Goal: Book appointment/travel/reservation

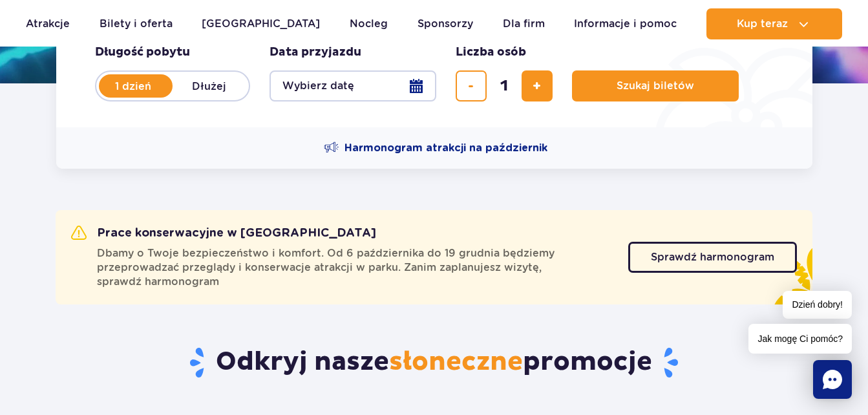
scroll to position [152, 0]
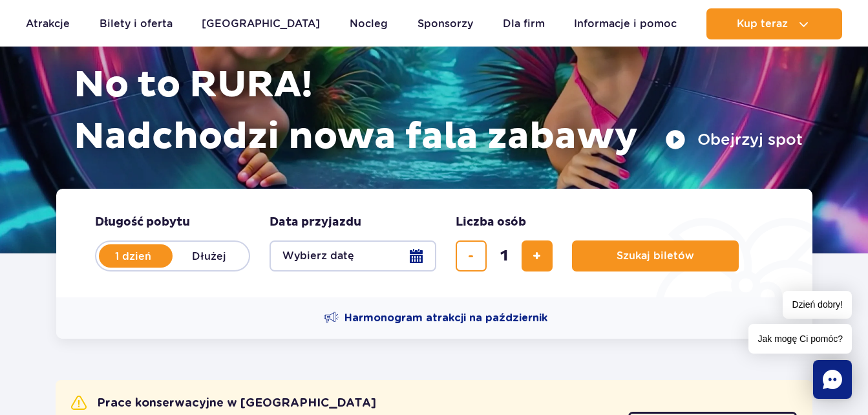
click at [208, 251] on label "Dłużej" at bounding box center [210, 255] width 74 height 27
click at [187, 267] on input "Dłużej" at bounding box center [180, 268] width 14 height 3
radio input "false"
radio input "true"
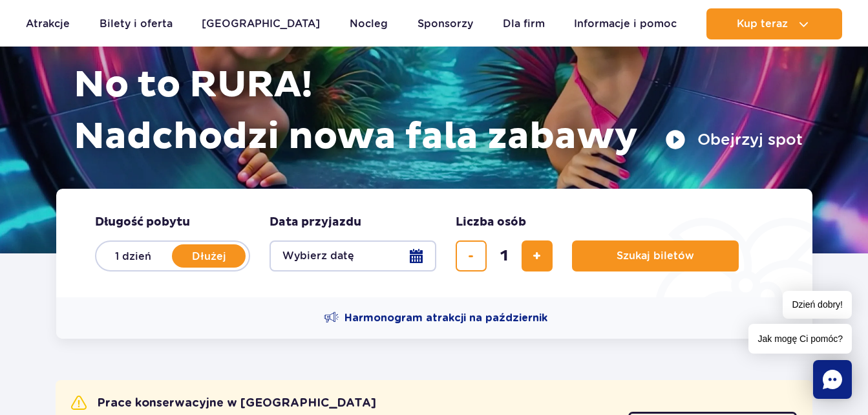
click at [415, 257] on button "Wybierz datę" at bounding box center [352, 255] width 167 height 31
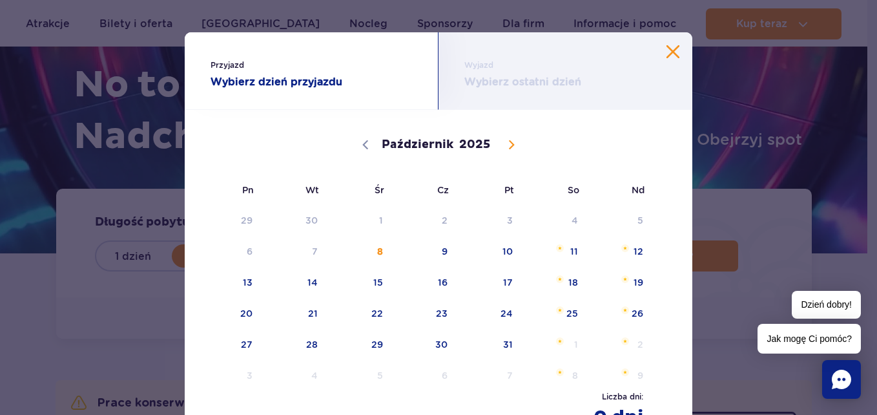
click at [507, 142] on icon at bounding box center [511, 144] width 9 height 9
select select "10"
click at [245, 250] on span "3" at bounding box center [230, 251] width 65 height 30
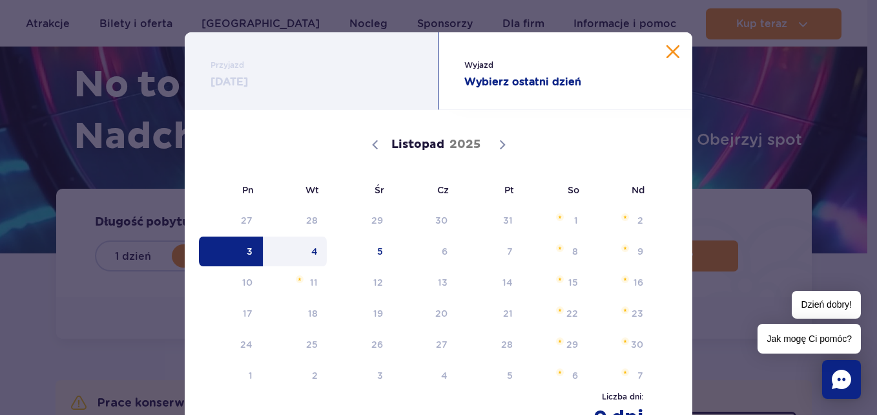
click at [313, 249] on span "4" at bounding box center [295, 251] width 65 height 30
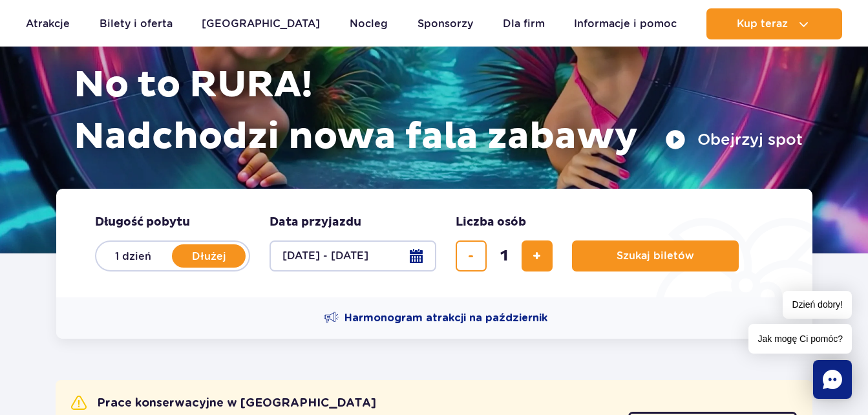
click at [424, 260] on button "03.11.25 - 04.11.25" at bounding box center [352, 255] width 167 height 31
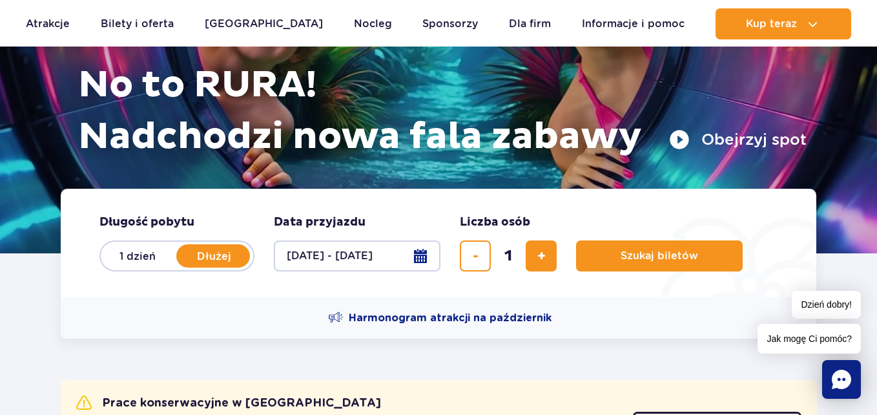
select select "10"
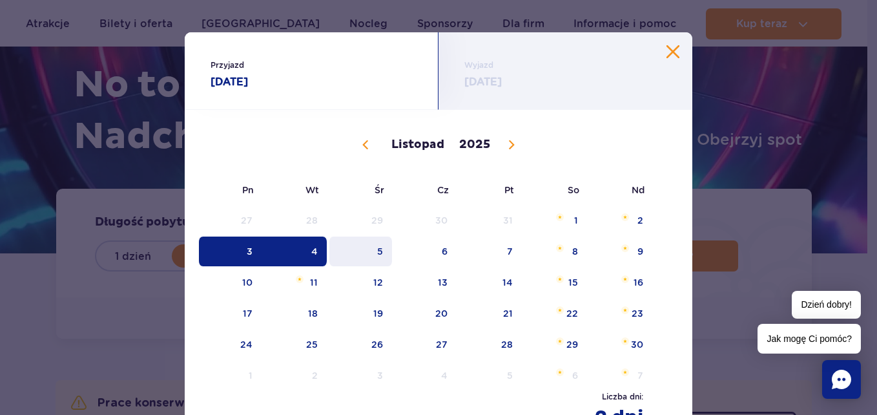
click at [365, 262] on span "5" at bounding box center [360, 251] width 65 height 30
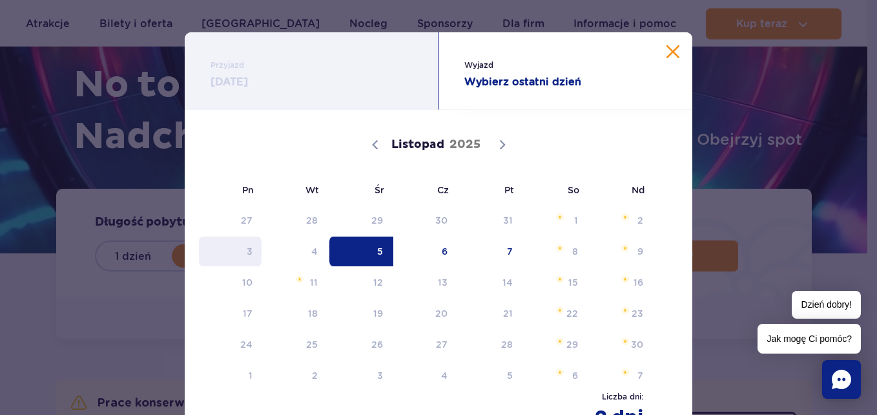
click at [247, 257] on span "3" at bounding box center [230, 251] width 65 height 30
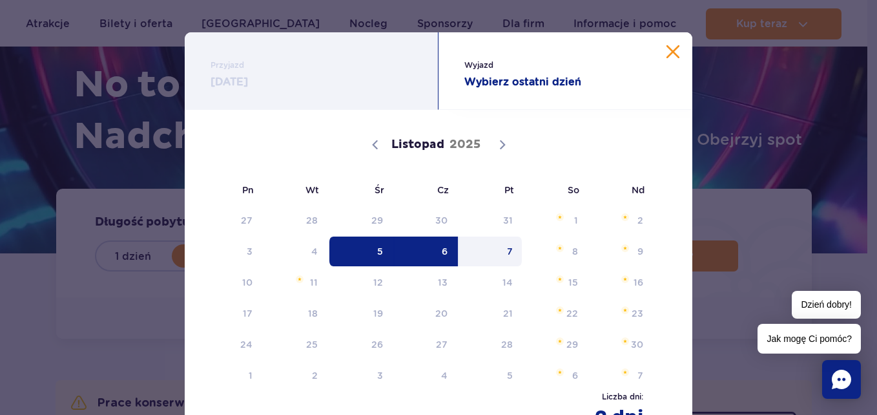
click at [667, 50] on button "Zamknij kalendarz" at bounding box center [673, 51] width 13 height 13
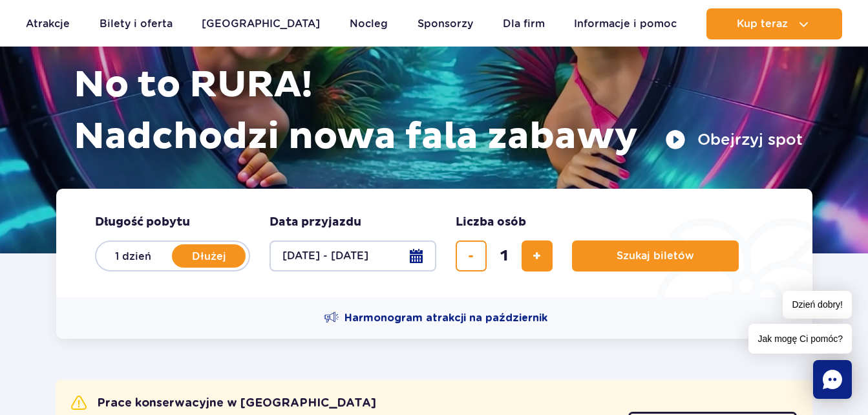
click at [417, 250] on button "03.11.25 - 04.11.25" at bounding box center [352, 255] width 167 height 31
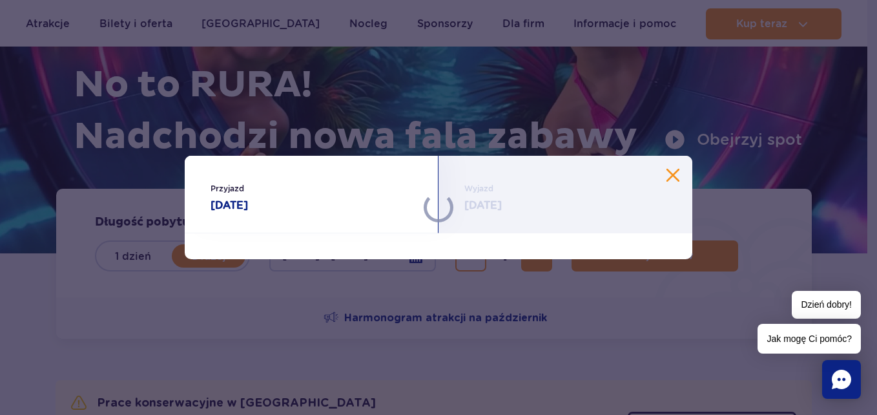
select select "10"
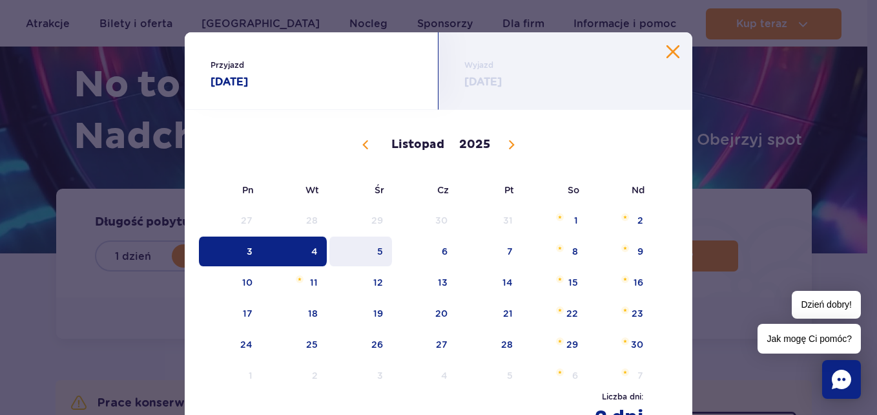
click at [377, 250] on span "5" at bounding box center [360, 251] width 65 height 30
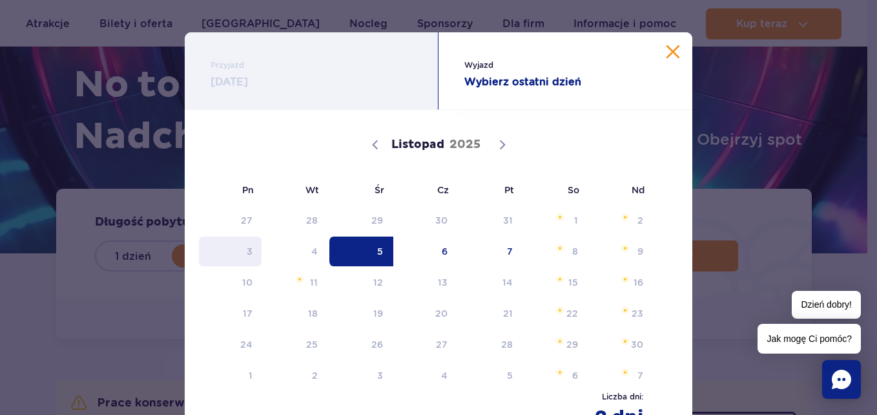
click at [245, 254] on span "3" at bounding box center [230, 251] width 65 height 30
click at [365, 145] on div "Listopad 2025" at bounding box center [439, 143] width 456 height 64
click at [324, 56] on div "Przyjazd 05.11.25" at bounding box center [312, 71] width 254 height 78
drag, startPoint x: 677, startPoint y: 49, endPoint x: 659, endPoint y: 63, distance: 22.6
click at [676, 49] on div "Wyjazd Wybierz ostatni dzień" at bounding box center [566, 71] width 254 height 78
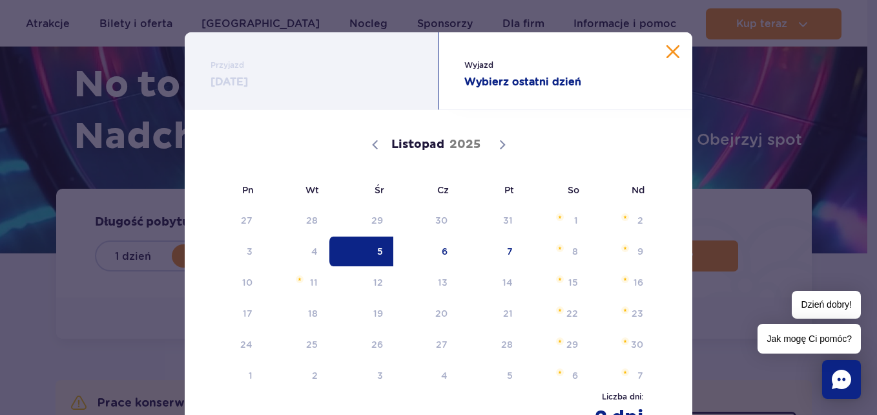
click at [670, 47] on button "Zamknij kalendarz" at bounding box center [673, 51] width 13 height 13
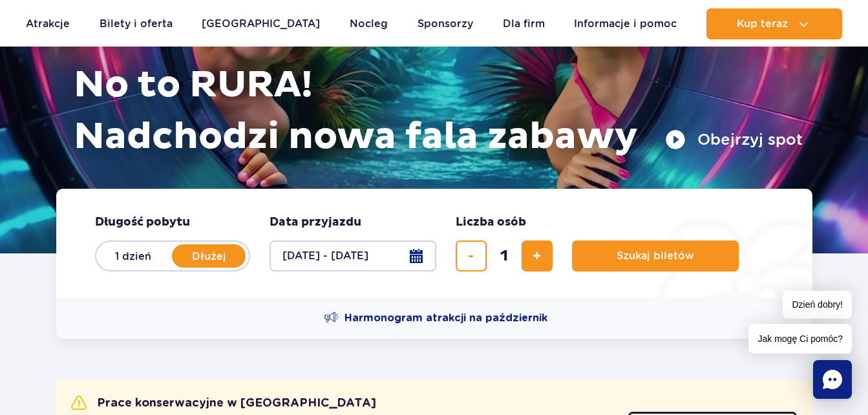
click at [372, 258] on button "03.11.25 - 04.11.25" at bounding box center [352, 255] width 167 height 31
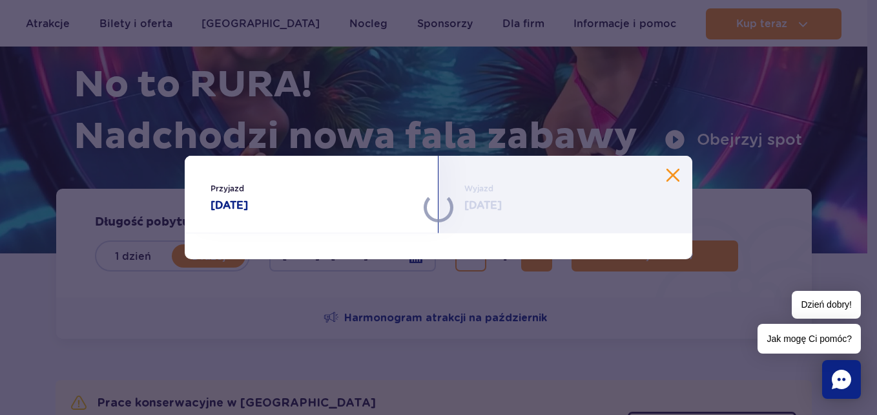
select select "10"
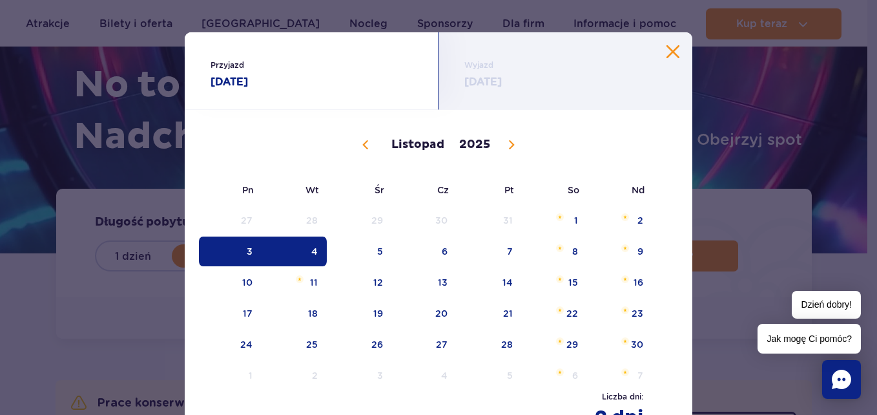
click at [246, 250] on span "3" at bounding box center [230, 251] width 65 height 30
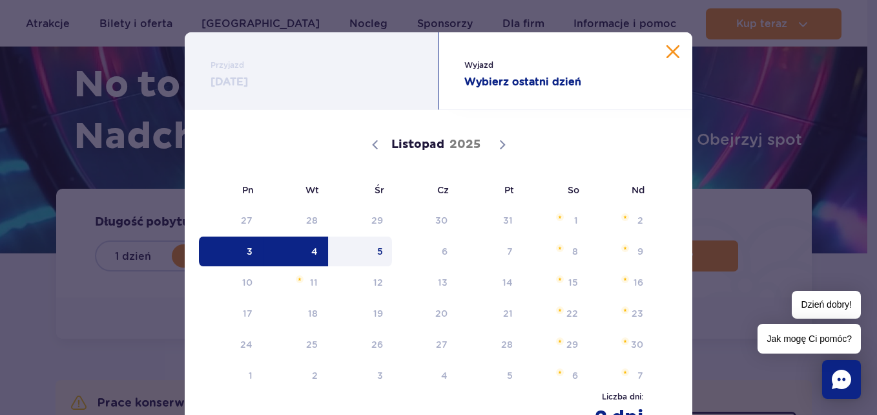
click at [380, 250] on span "5" at bounding box center [360, 251] width 65 height 30
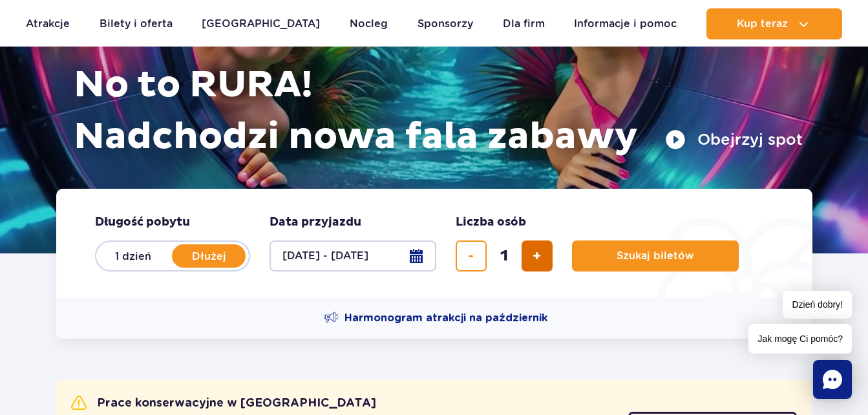
click at [538, 267] on button "dodaj bilet" at bounding box center [536, 255] width 31 height 31
type input "2"
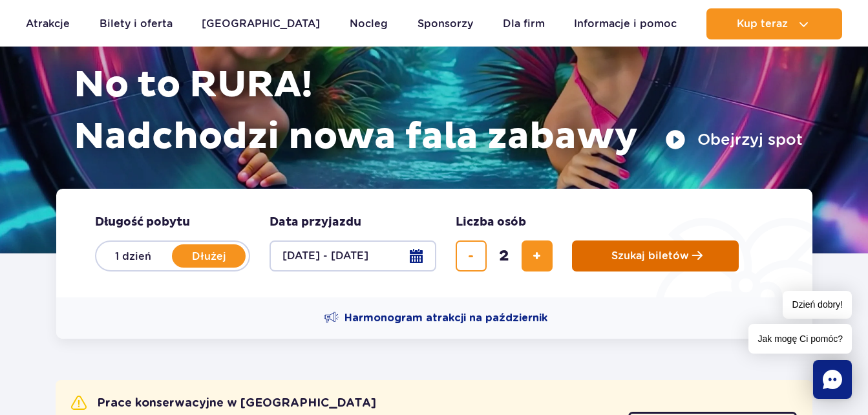
click at [675, 255] on span "Szukaj biletów" at bounding box center [650, 256] width 78 height 12
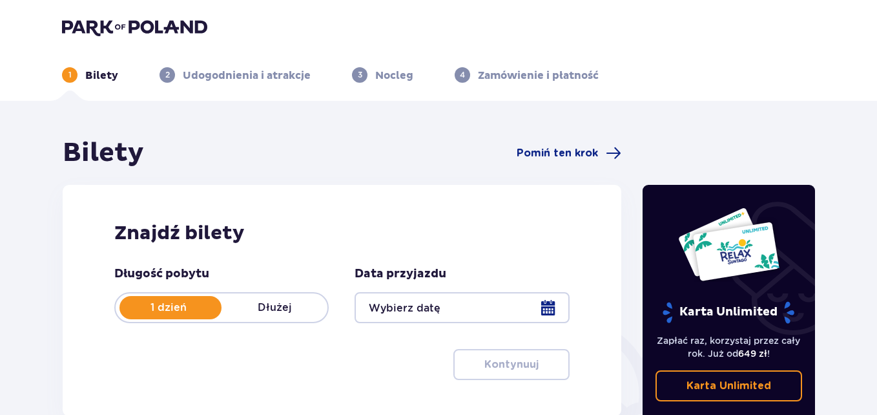
type input "[DATE] - [DATE]"
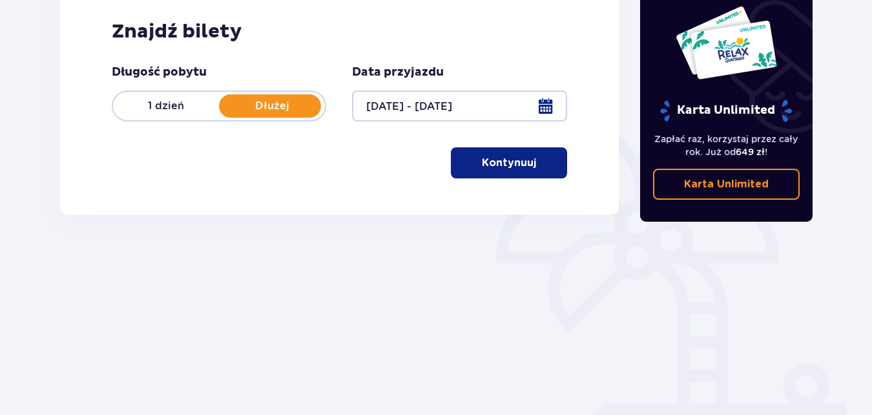
scroll to position [198, 0]
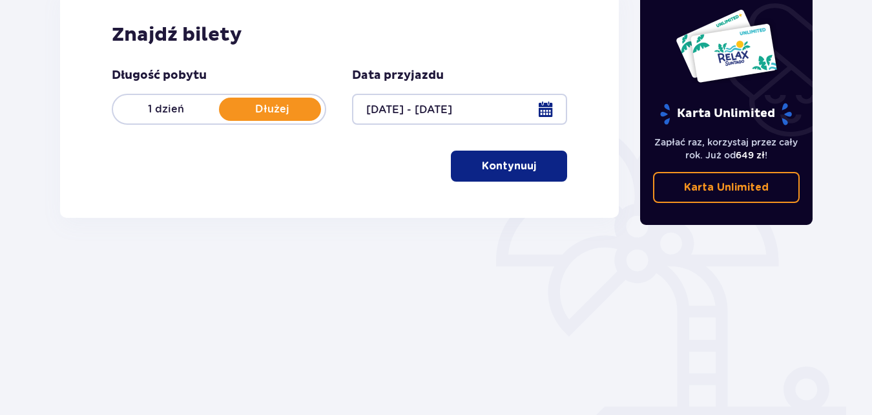
click at [509, 169] on p "Kontynuuj" at bounding box center [509, 166] width 54 height 14
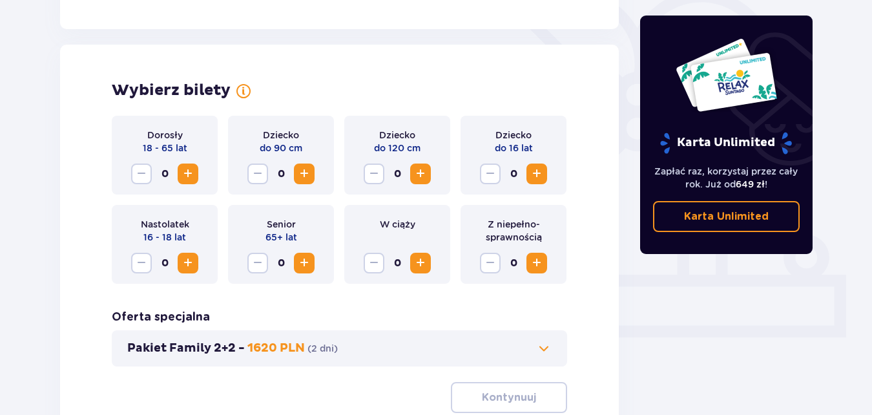
scroll to position [359, 0]
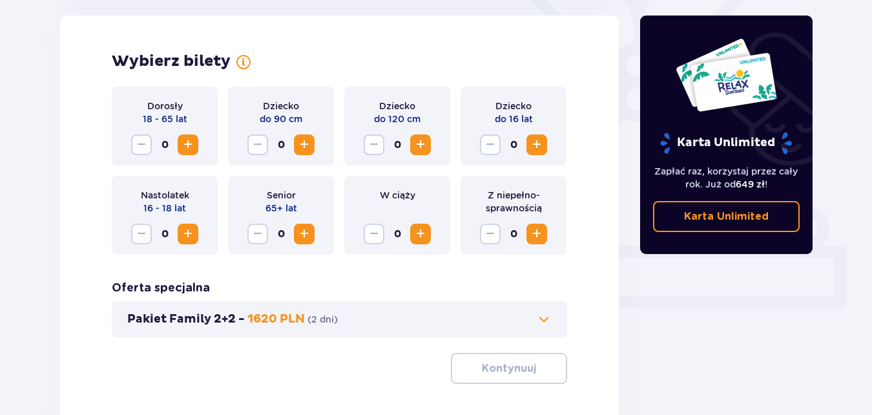
click at [189, 143] on span "Zwiększ" at bounding box center [188, 145] width 16 height 16
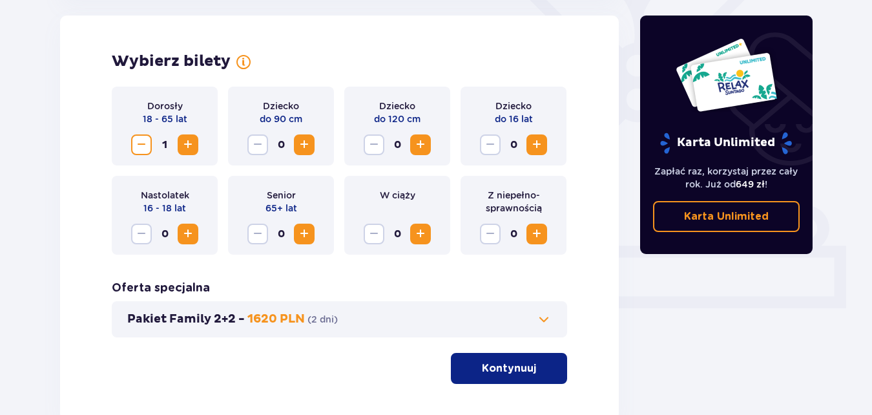
click at [189, 143] on span "Zwiększ" at bounding box center [188, 145] width 16 height 16
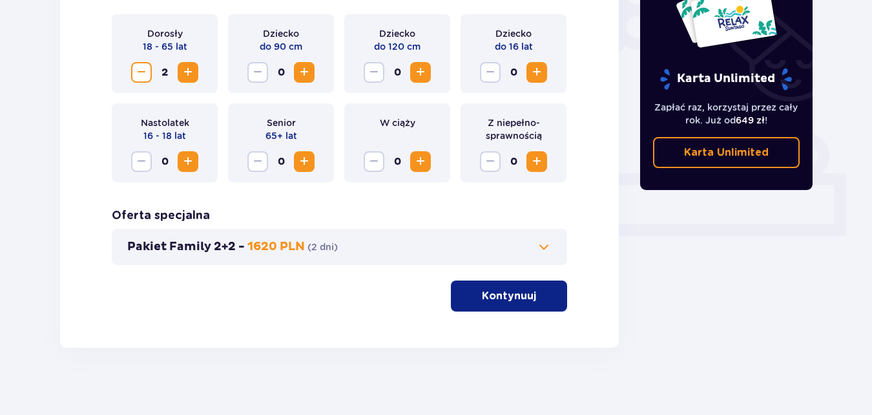
scroll to position [432, 0]
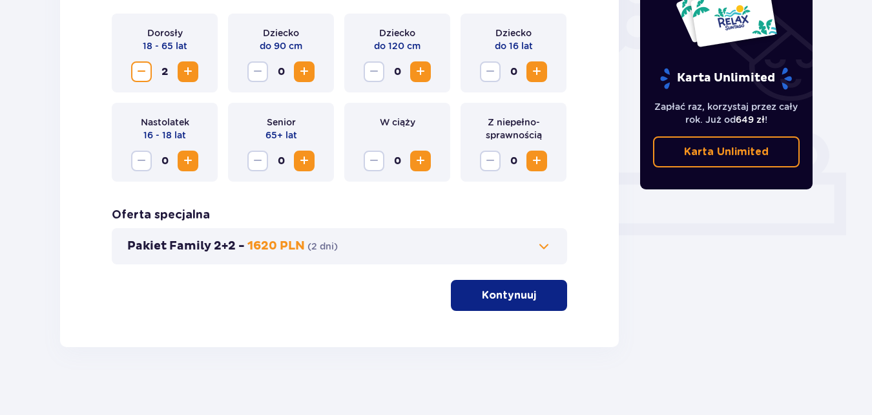
click at [500, 286] on button "Kontynuuj" at bounding box center [509, 295] width 116 height 31
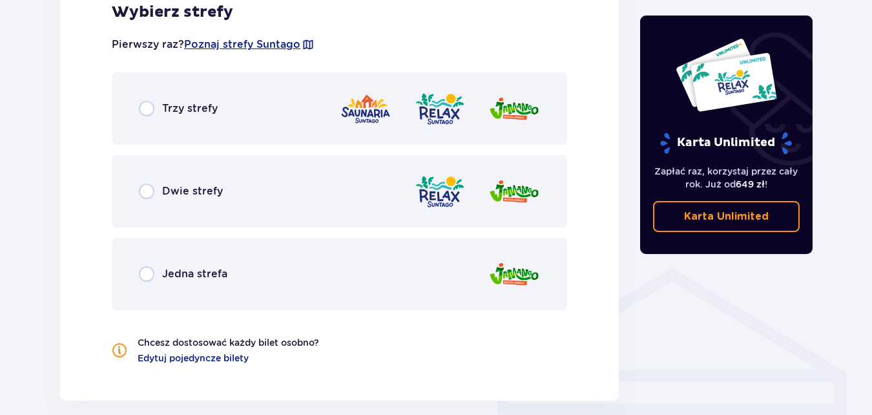
scroll to position [784, 0]
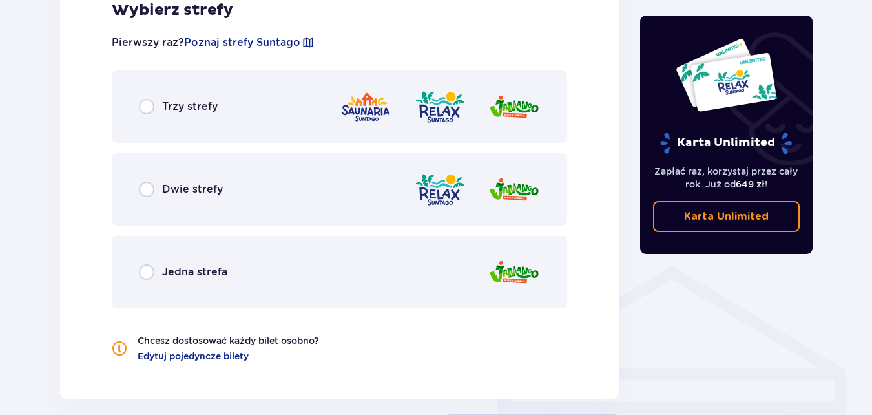
click at [150, 107] on input "radio" at bounding box center [147, 107] width 16 height 16
radio input "true"
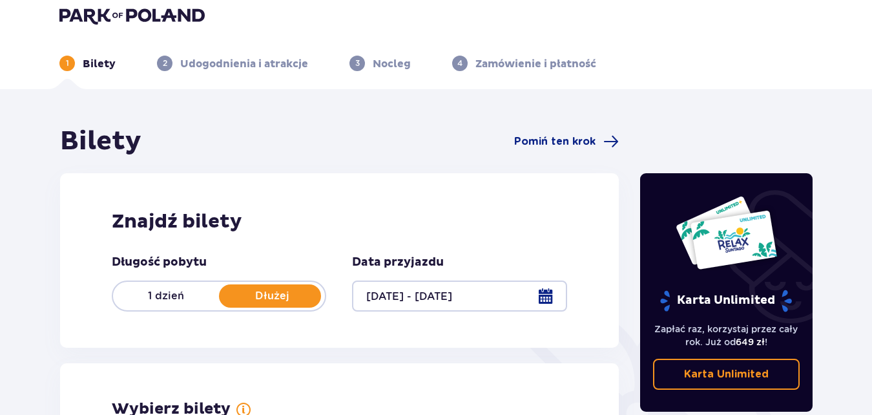
scroll to position [0, 0]
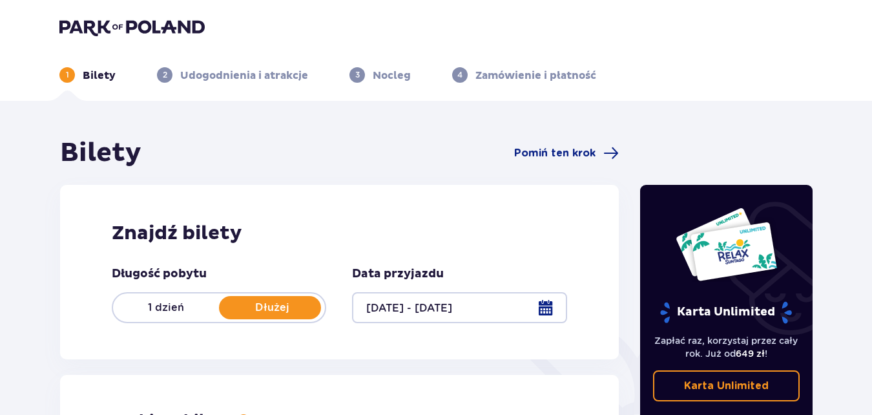
click at [355, 75] on p "3" at bounding box center [357, 75] width 5 height 12
click at [82, 26] on img at bounding box center [131, 27] width 145 height 18
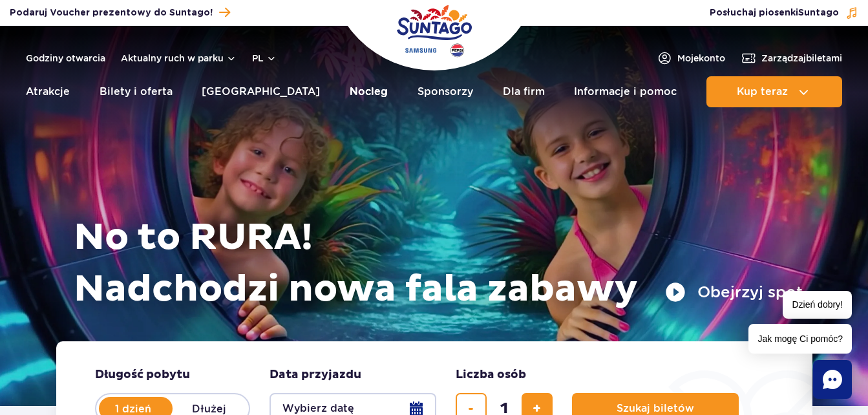
click at [350, 89] on link "Nocleg" at bounding box center [369, 91] width 38 height 31
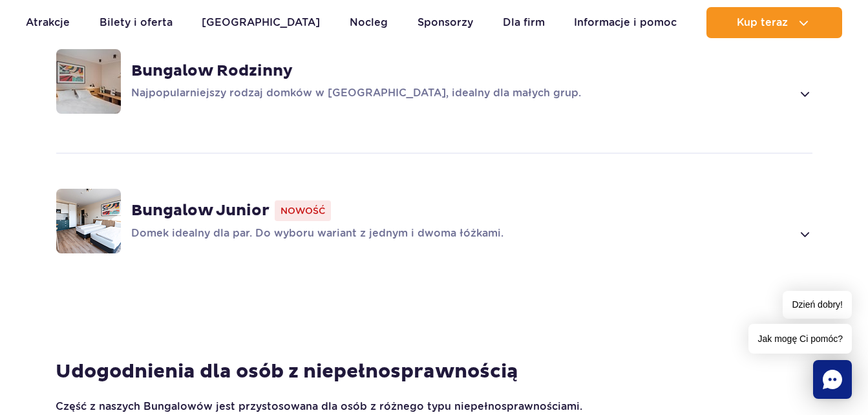
scroll to position [1210, 0]
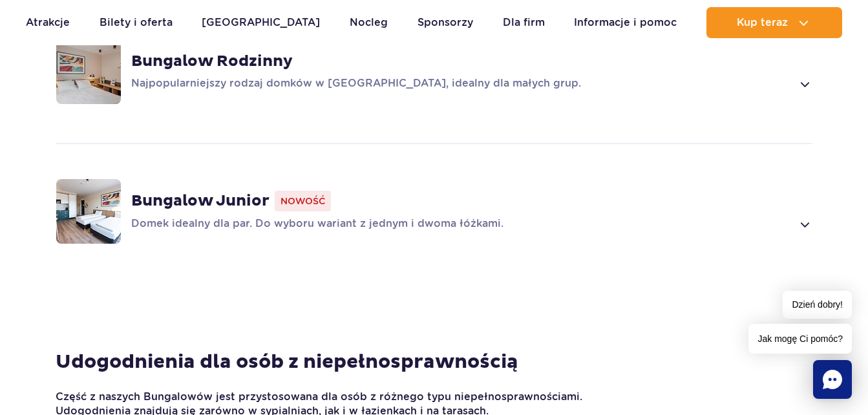
click at [254, 199] on strong "Bungalow Junior" at bounding box center [200, 200] width 138 height 19
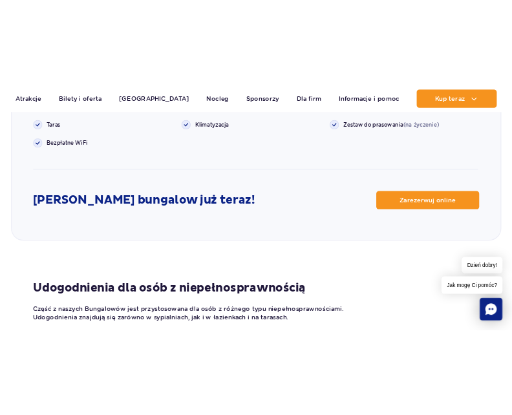
scroll to position [1935, 0]
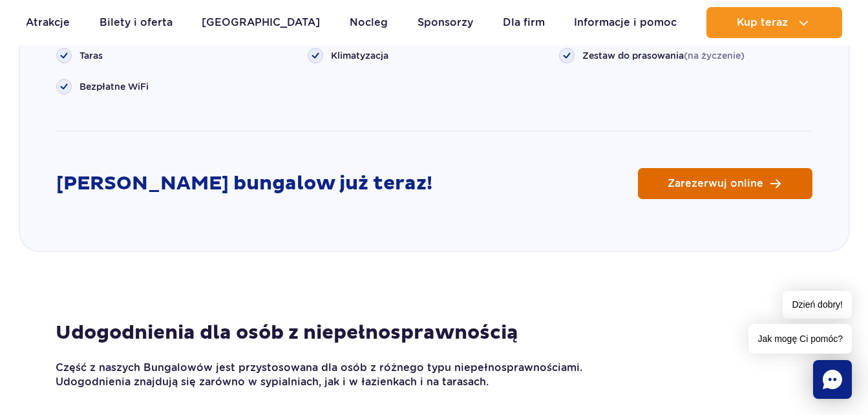
click at [714, 189] on span "Zarezerwuj online" at bounding box center [715, 183] width 96 height 10
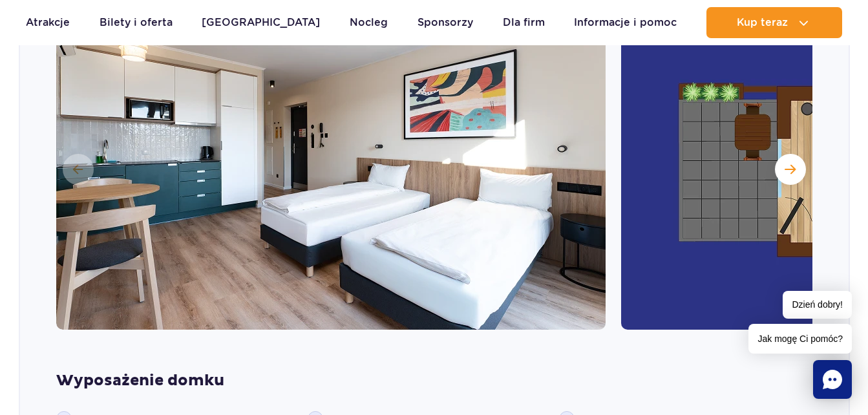
scroll to position [1521, 0]
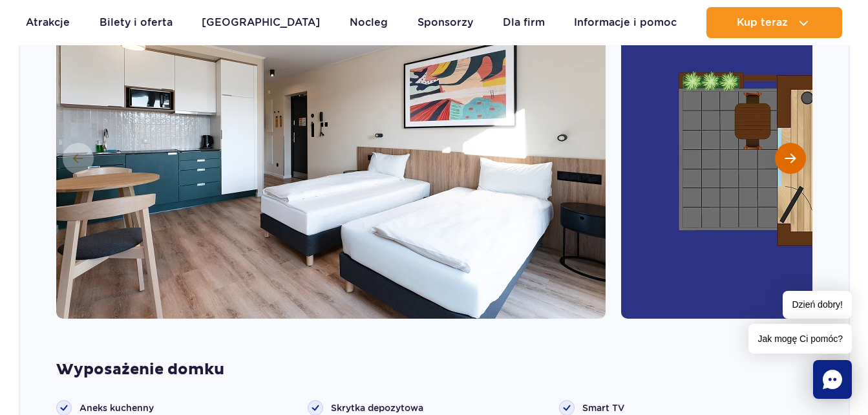
click at [786, 152] on span "Następny slajd" at bounding box center [789, 158] width 11 height 12
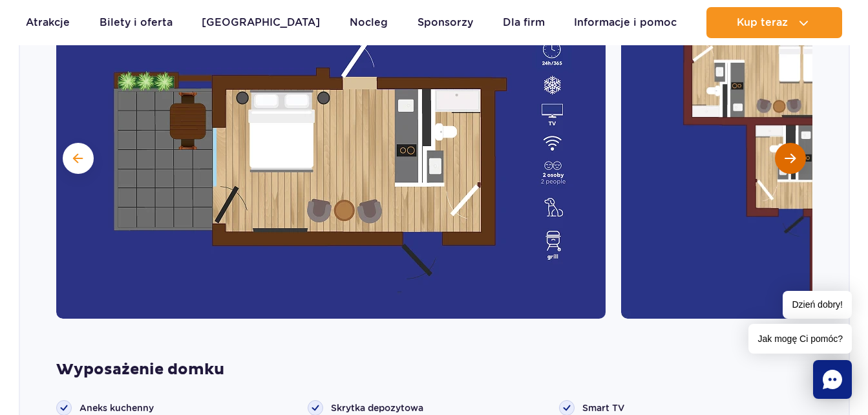
click at [785, 148] on button "Następny slajd" at bounding box center [790, 158] width 31 height 31
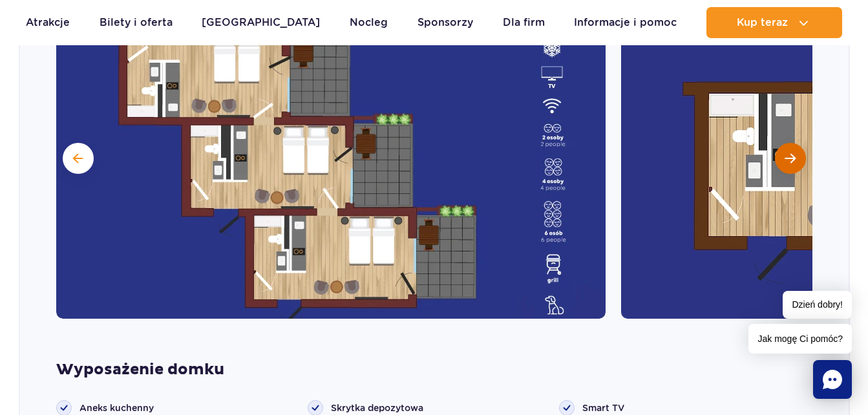
click at [783, 153] on button "Następny slajd" at bounding box center [790, 158] width 31 height 31
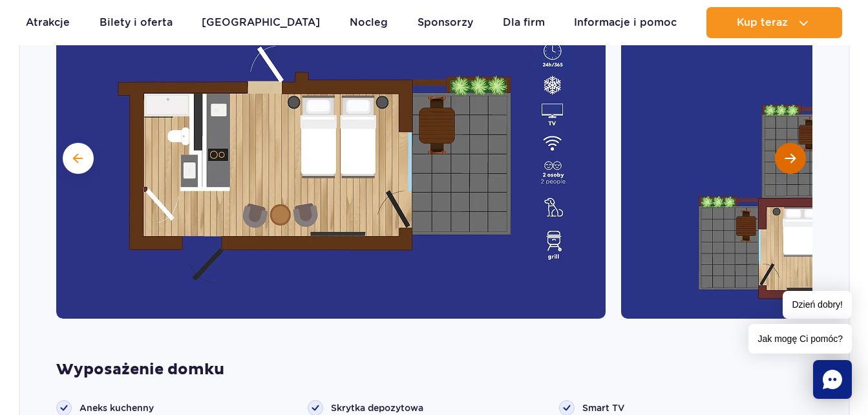
click at [783, 153] on button "Następny slajd" at bounding box center [790, 158] width 31 height 31
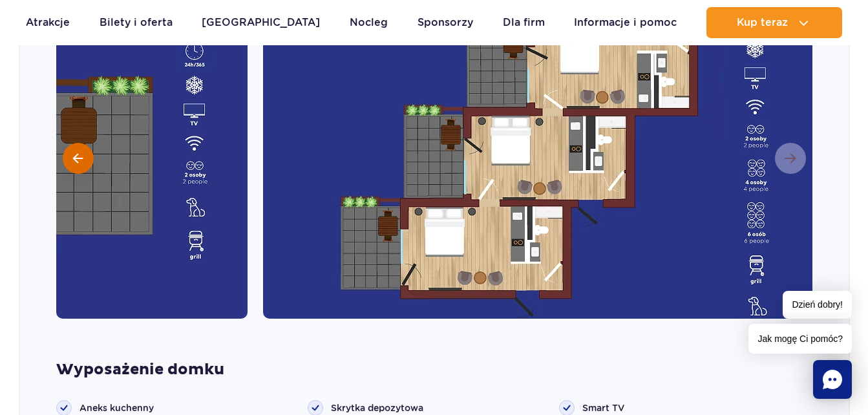
click at [81, 157] on span at bounding box center [78, 158] width 10 height 12
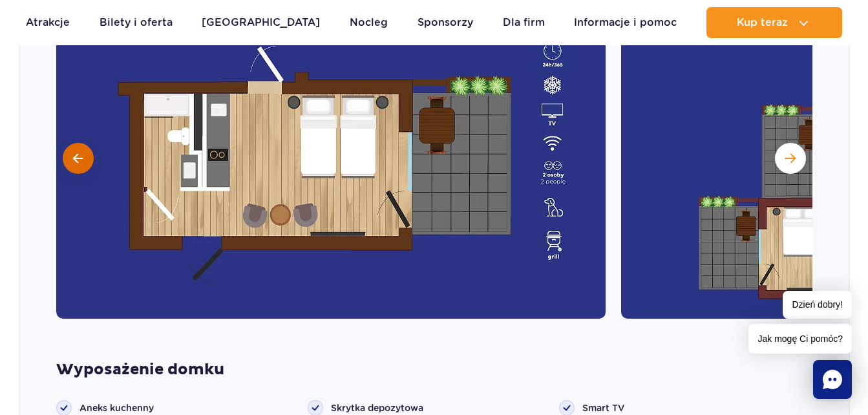
click at [81, 157] on span at bounding box center [78, 158] width 10 height 12
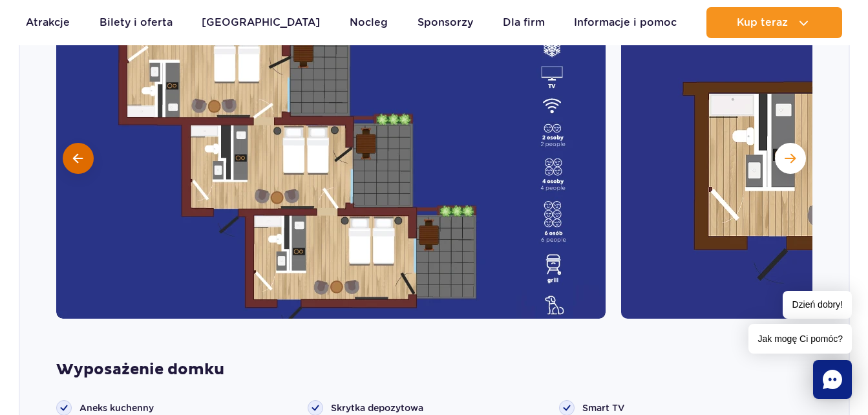
click at [81, 157] on span at bounding box center [78, 158] width 10 height 12
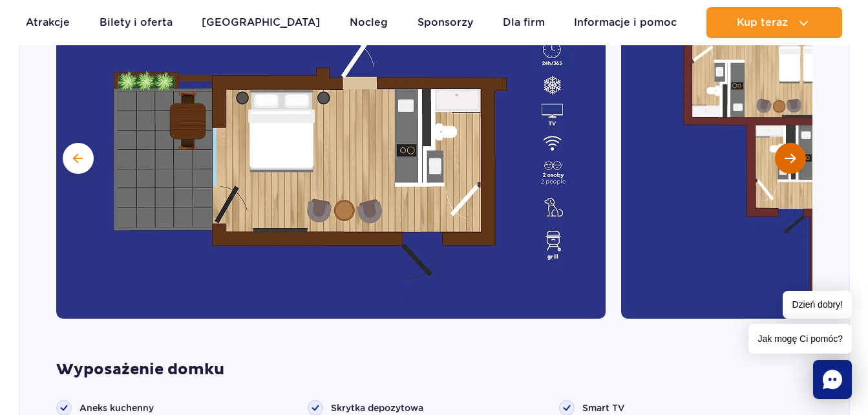
click at [794, 151] on button "Następny slajd" at bounding box center [790, 158] width 31 height 31
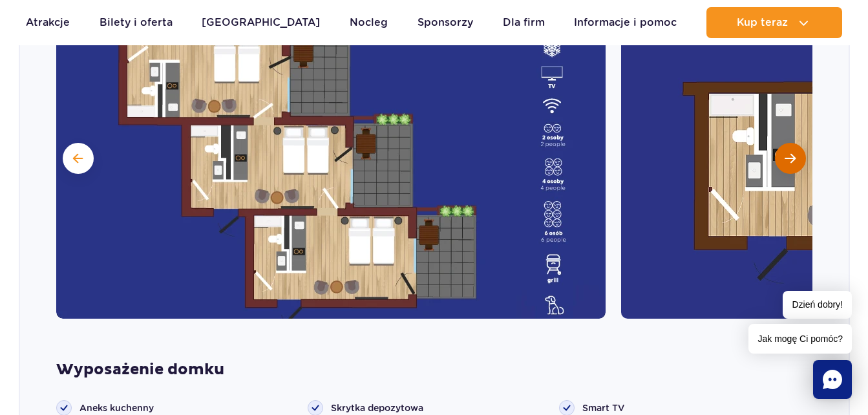
click at [794, 151] on button "Następny slajd" at bounding box center [790, 158] width 31 height 31
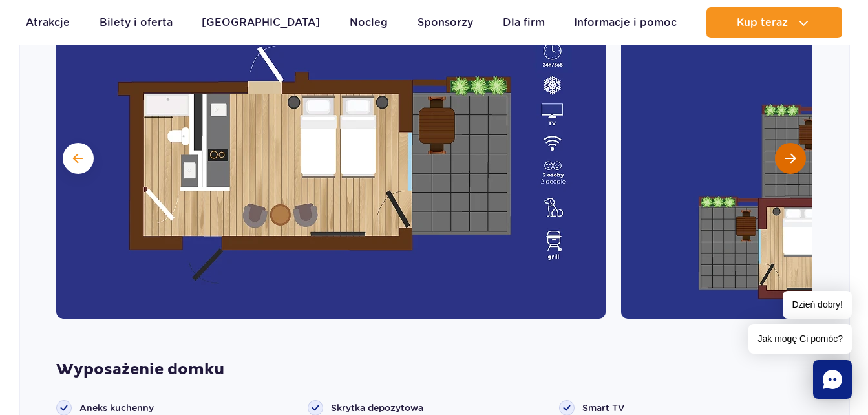
click at [794, 151] on button "Następny slajd" at bounding box center [790, 158] width 31 height 31
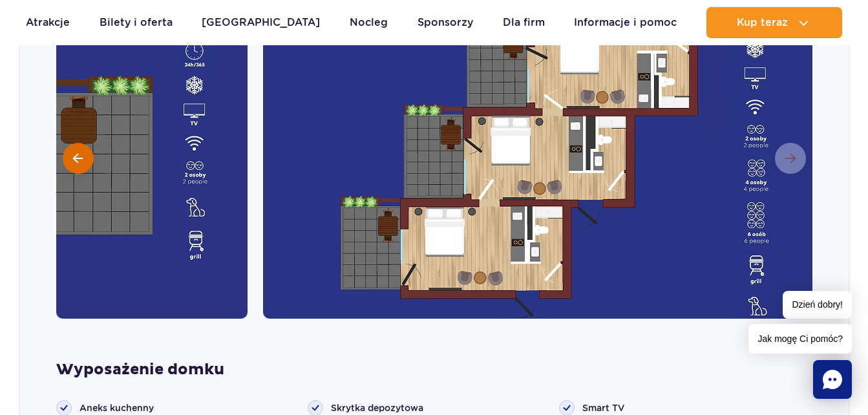
click at [79, 161] on span at bounding box center [78, 158] width 10 height 12
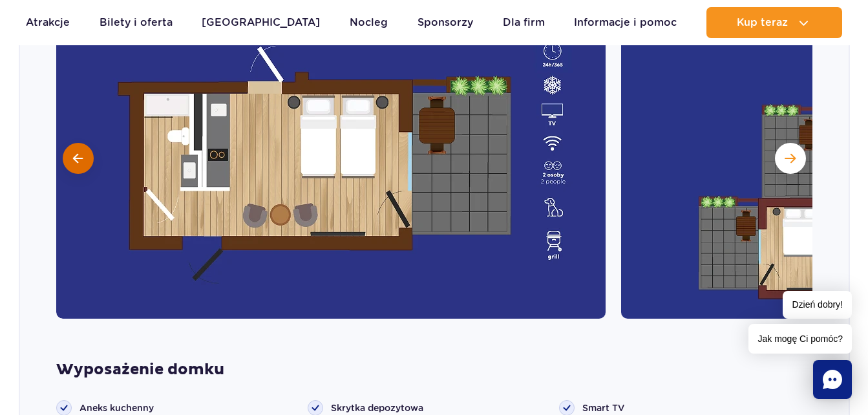
click at [78, 160] on span at bounding box center [78, 158] width 10 height 12
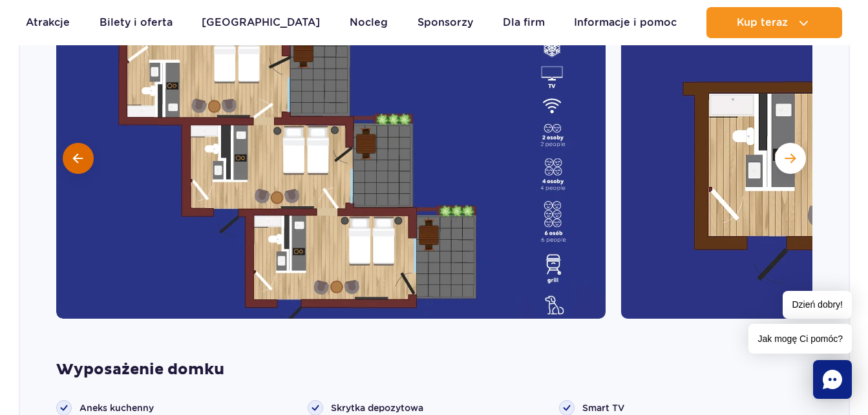
click at [78, 160] on span at bounding box center [78, 158] width 10 height 12
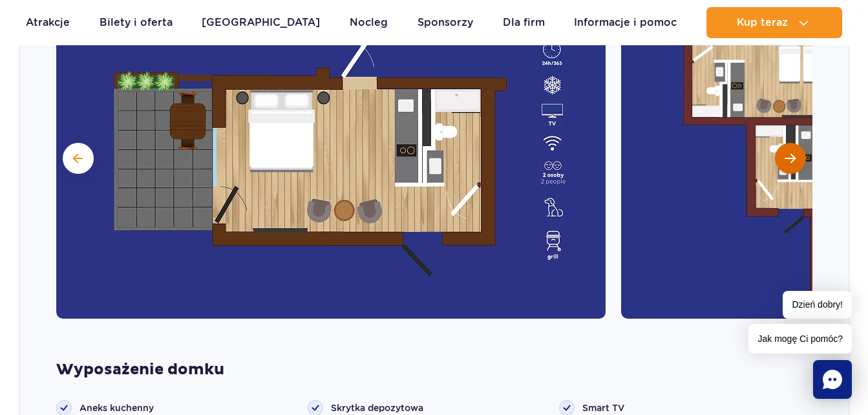
click at [784, 156] on span "Następny slajd" at bounding box center [789, 158] width 11 height 12
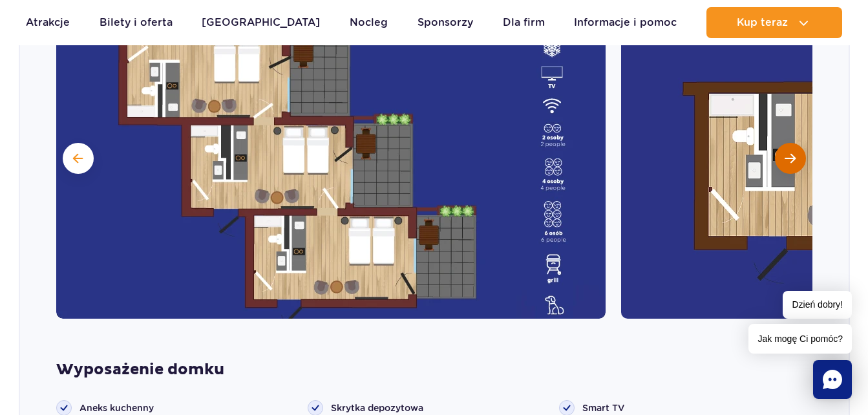
click at [786, 156] on span "Następny slajd" at bounding box center [789, 158] width 11 height 12
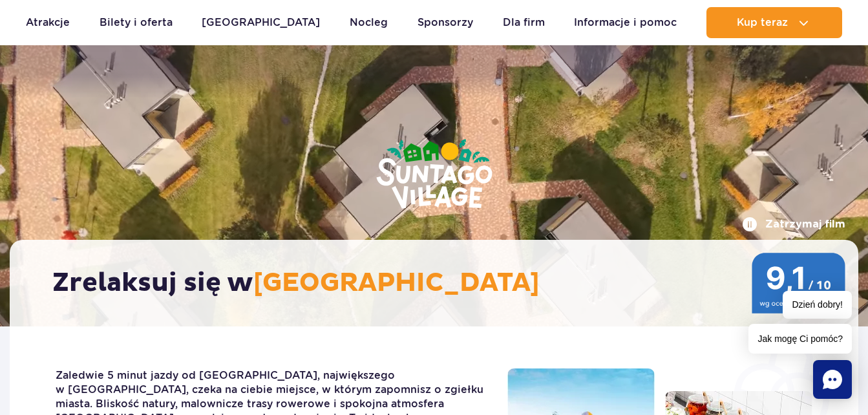
scroll to position [0, 0]
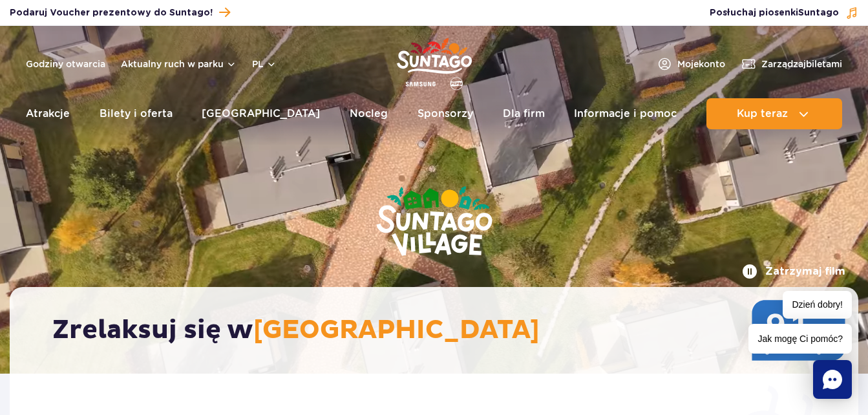
click at [171, 200] on div "Zatrzymaj film Zrelaksuj się w Suntago Village" at bounding box center [434, 200] width 868 height 348
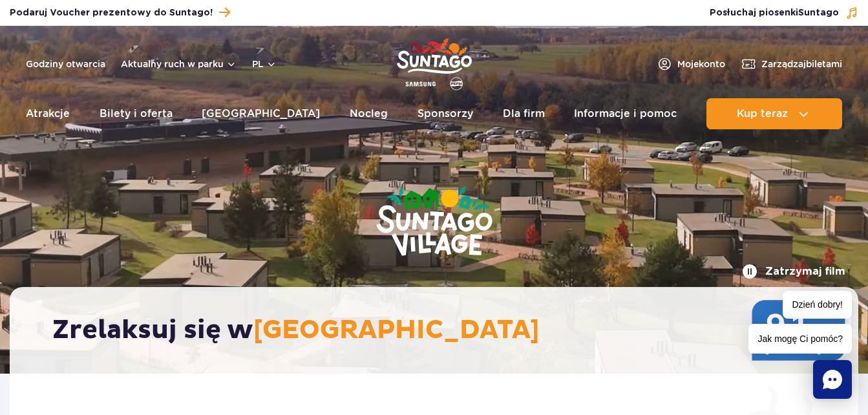
click at [462, 229] on img at bounding box center [434, 222] width 220 height 173
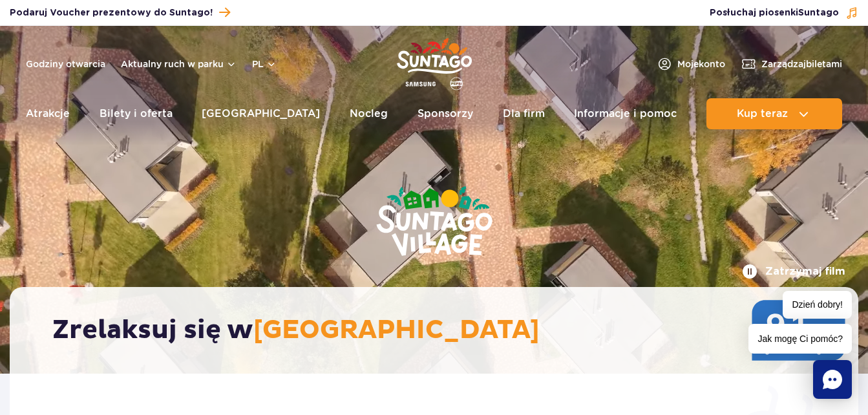
click at [753, 269] on button "Zatrzymaj film" at bounding box center [793, 272] width 103 height 16
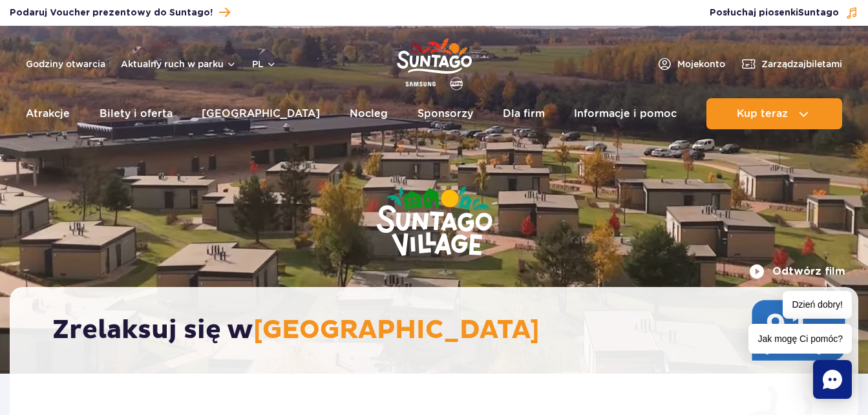
click at [757, 271] on button "Odtwórz film" at bounding box center [797, 272] width 96 height 16
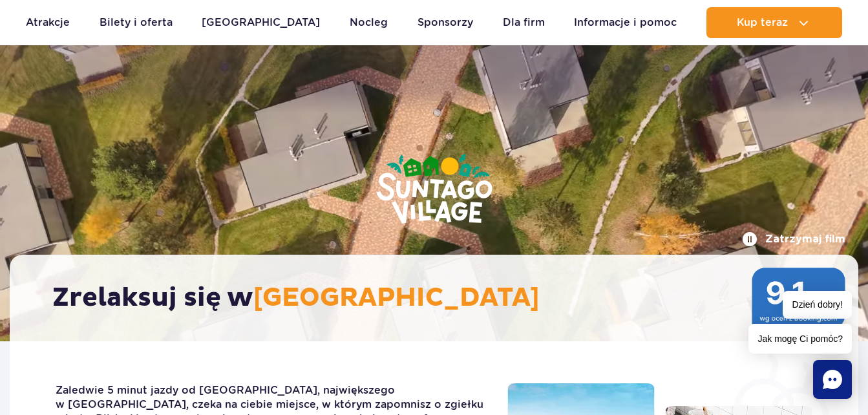
scroll to position [11, 0]
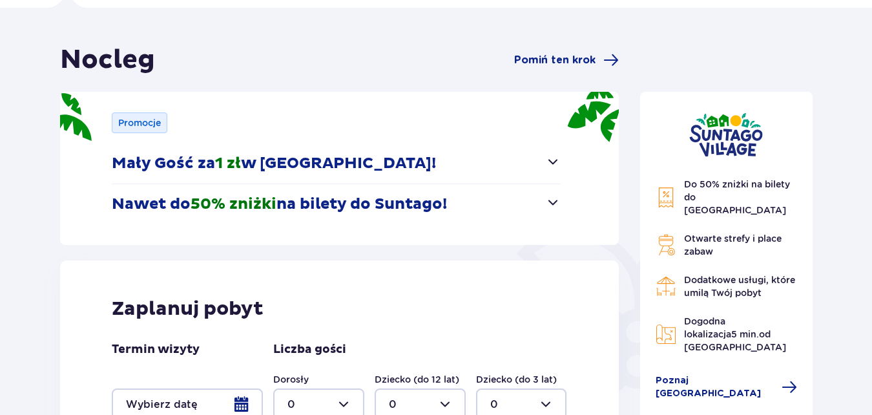
scroll to position [95, 0]
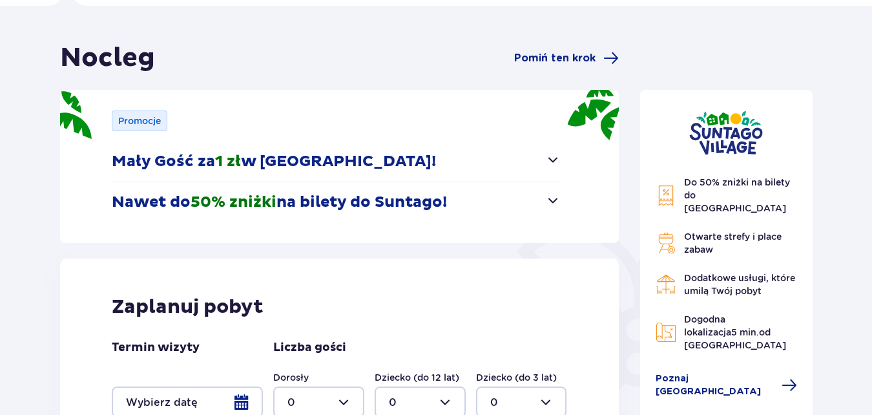
click at [544, 202] on button "Nawet do 50% zniżki na bilety do [GEOGRAPHIC_DATA]!" at bounding box center [336, 202] width 449 height 40
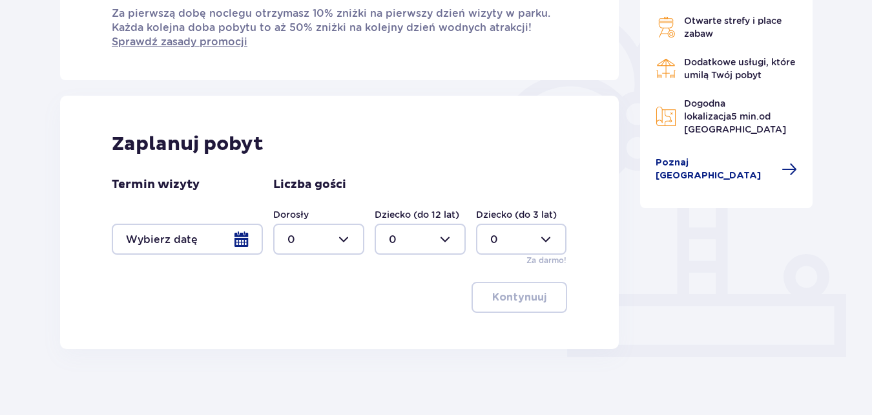
scroll to position [322, 0]
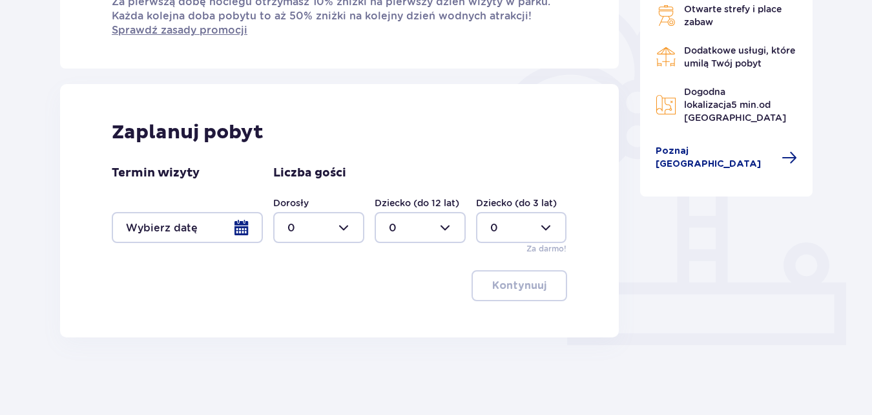
click at [242, 228] on div at bounding box center [187, 227] width 151 height 31
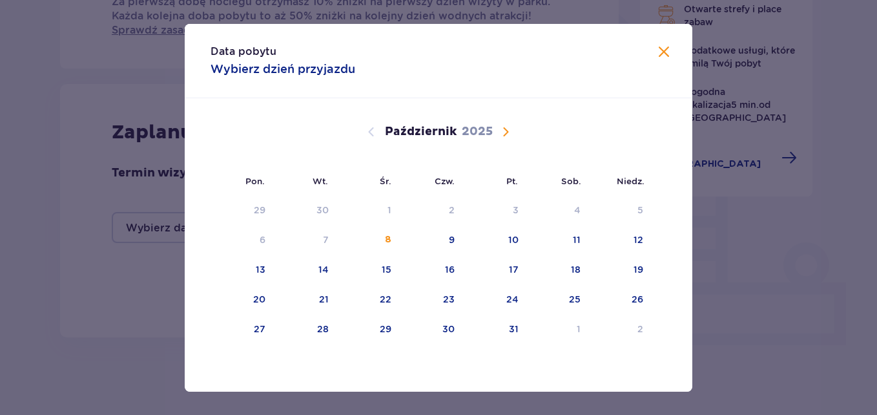
click at [505, 129] on span "Następny miesiąc" at bounding box center [506, 132] width 16 height 16
drag, startPoint x: 255, startPoint y: 247, endPoint x: 322, endPoint y: 257, distance: 68.0
click at [255, 246] on div "3" at bounding box center [243, 240] width 64 height 28
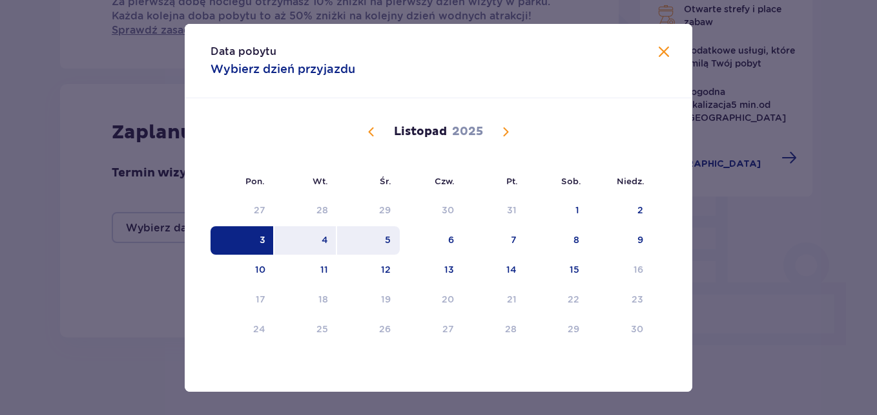
click at [393, 244] on div "5" at bounding box center [368, 240] width 63 height 28
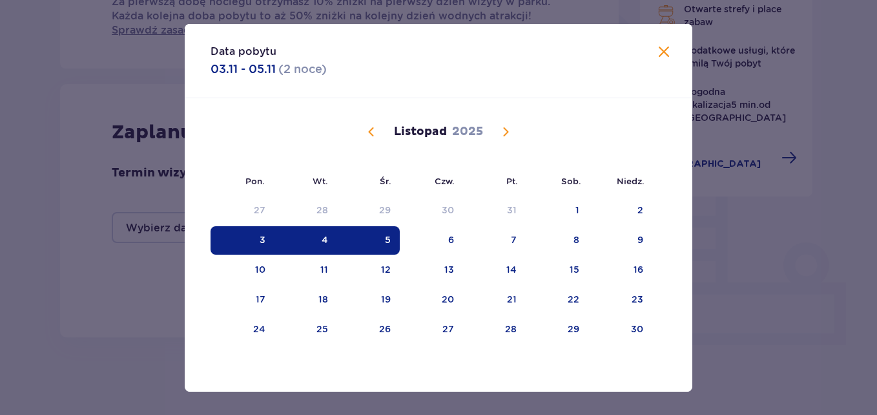
type input "[DATE] - [DATE]"
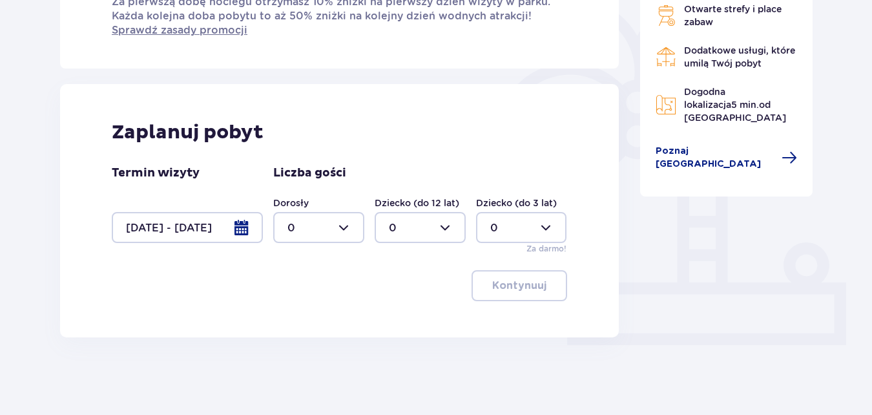
click at [343, 229] on div at bounding box center [318, 227] width 91 height 31
click at [313, 313] on span "2" at bounding box center [319, 321] width 89 height 27
type input "2"
click at [506, 283] on p "Kontynuuj" at bounding box center [519, 285] width 54 height 14
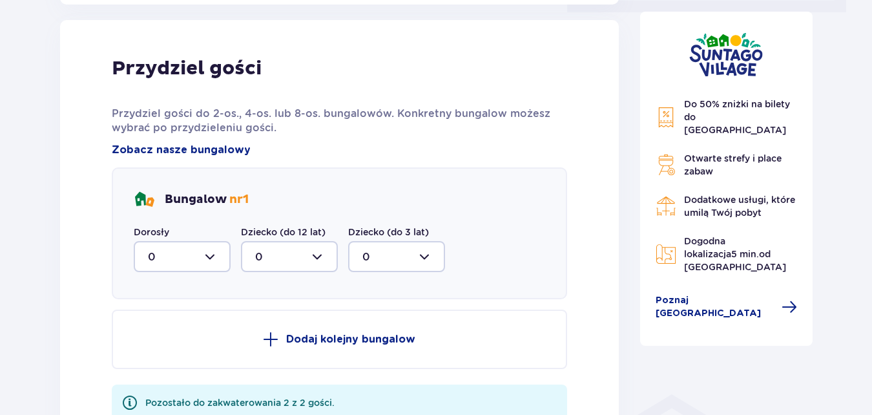
scroll to position [660, 0]
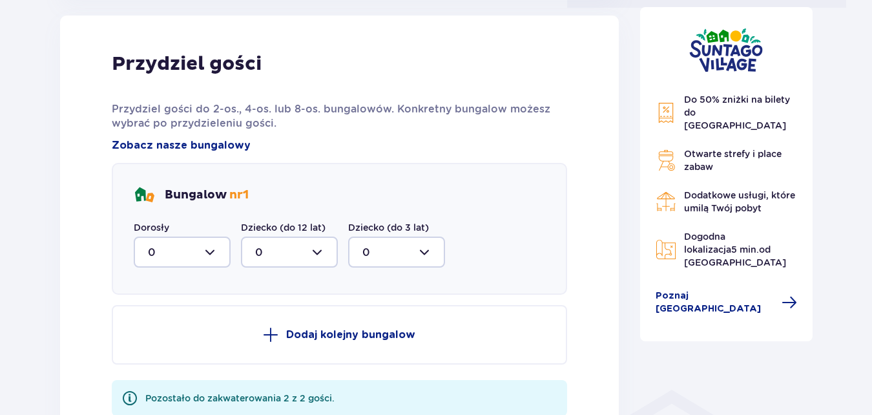
click at [211, 251] on div at bounding box center [182, 251] width 97 height 31
click at [188, 342] on div "2" at bounding box center [182, 346] width 68 height 14
type input "2"
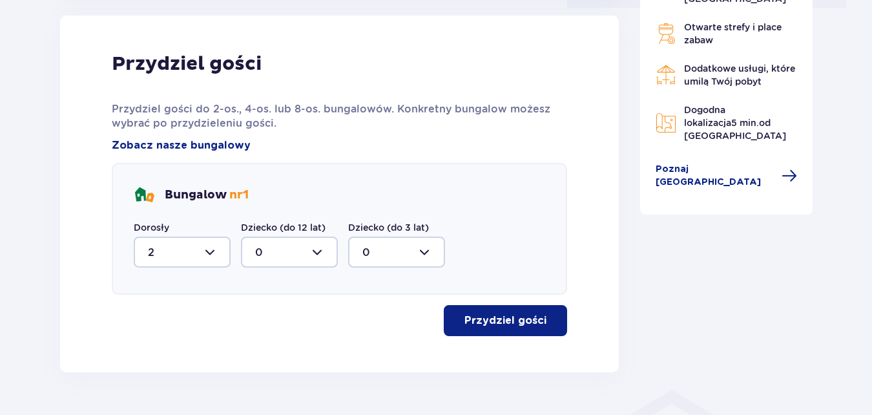
click at [539, 324] on button "Przydziel gości" at bounding box center [505, 320] width 123 height 31
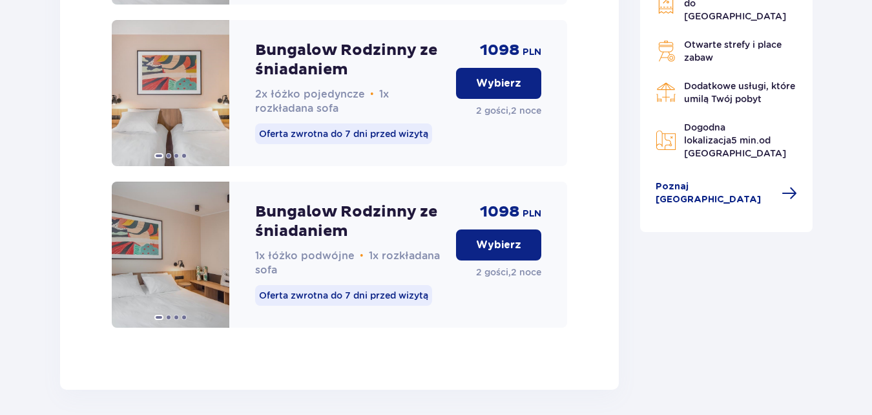
scroll to position [2832, 0]
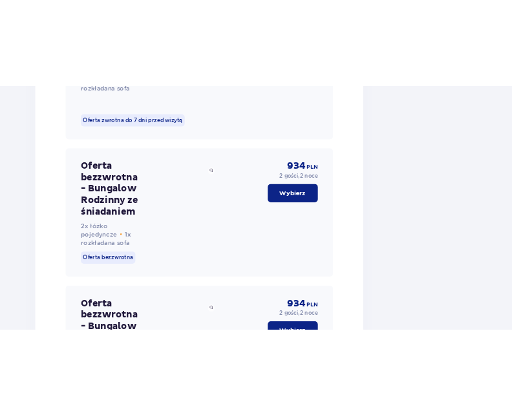
scroll to position [2732, 0]
